Goal: Information Seeking & Learning: Check status

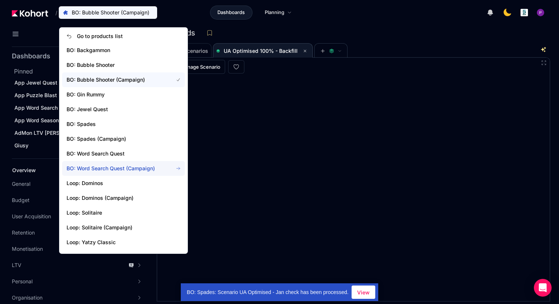
click at [99, 173] on span "BO: Word Search Quest (Campaign)" at bounding box center [123, 168] width 123 height 15
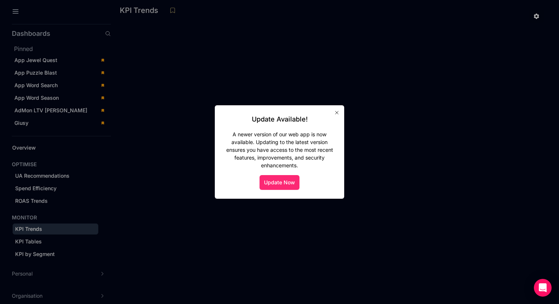
click at [273, 187] on button "Update Now" at bounding box center [279, 182] width 40 height 15
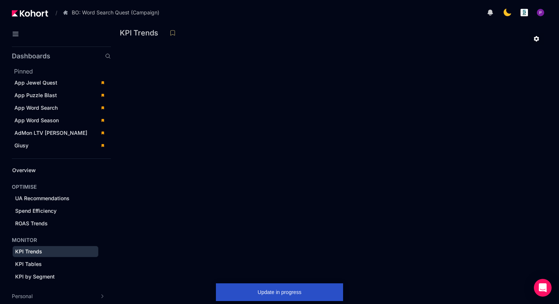
scroll to position [23, 0]
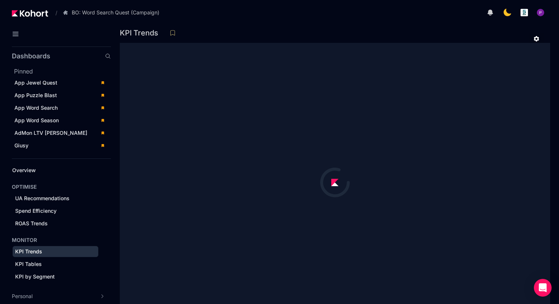
scroll to position [23, 0]
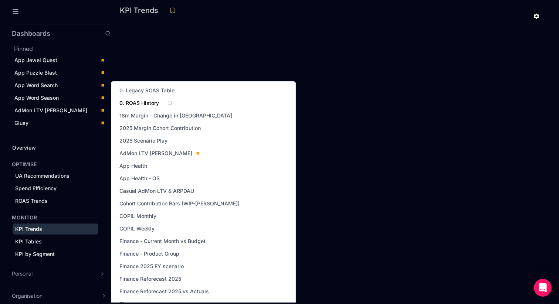
click at [137, 104] on span "0. ROAS History" at bounding box center [139, 102] width 40 height 7
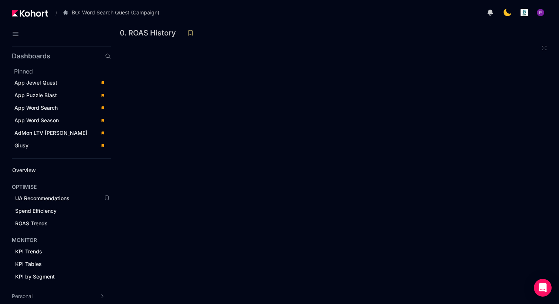
scroll to position [23, 0]
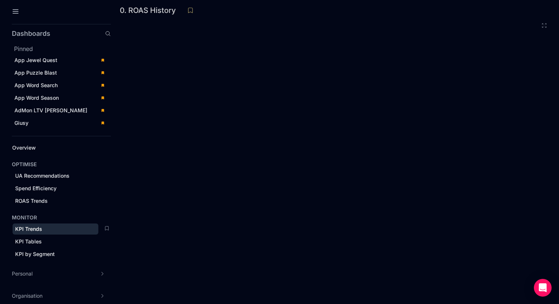
click at [28, 227] on span "KPI Trends" at bounding box center [28, 229] width 27 height 6
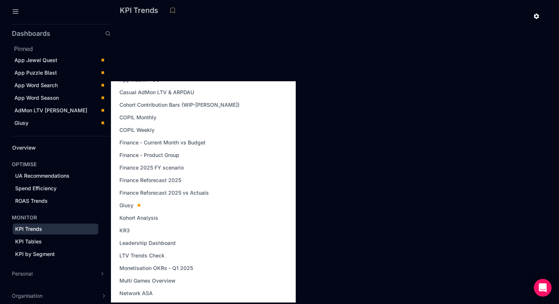
scroll to position [101, 0]
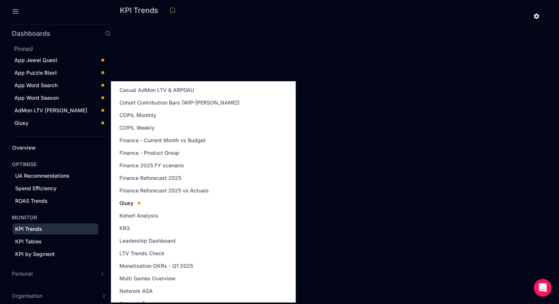
click at [128, 201] on span "Giusy" at bounding box center [126, 203] width 14 height 7
